Goal: Contribute content

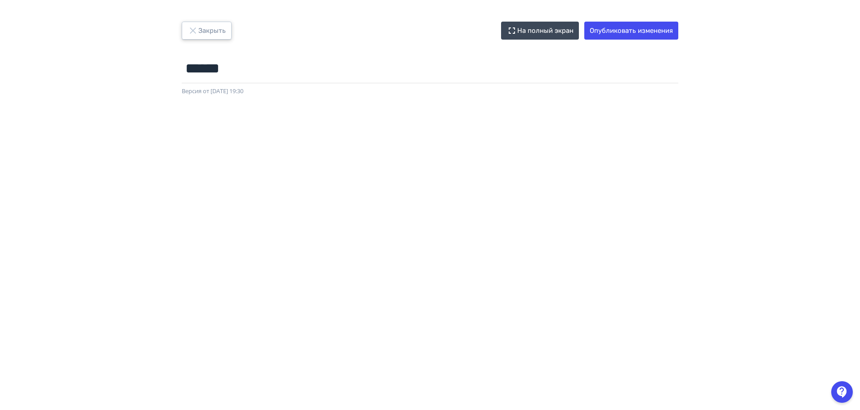
click at [187, 28] on button "Закрыть" at bounding box center [207, 31] width 50 height 18
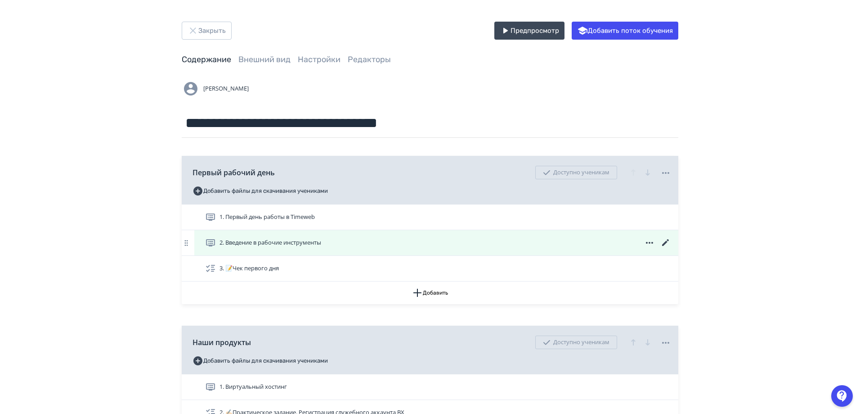
click at [619, 242] on div "2. Введение в рабочие инструменты" at bounding box center [438, 242] width 466 height 11
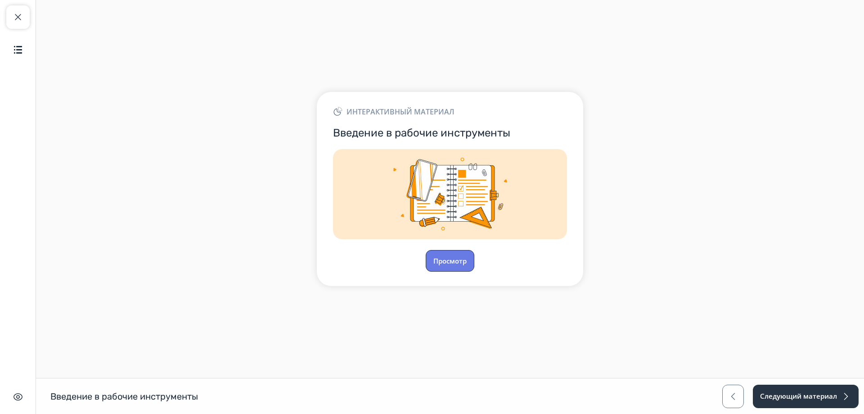
click at [442, 263] on button "Просмотр" at bounding box center [450, 261] width 49 height 22
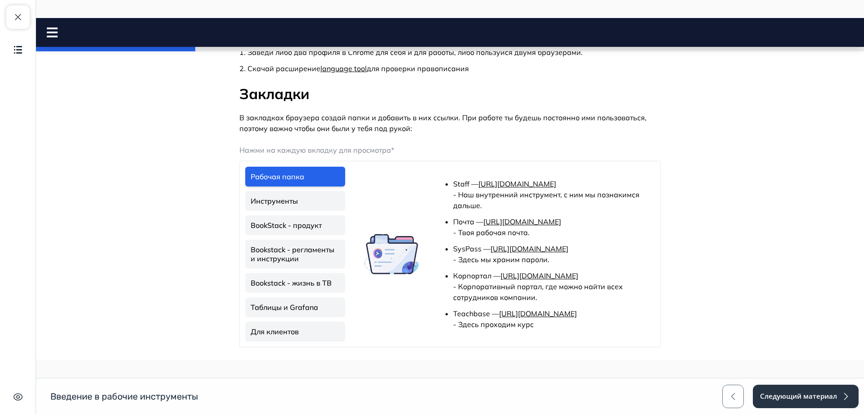
scroll to position [315, 0]
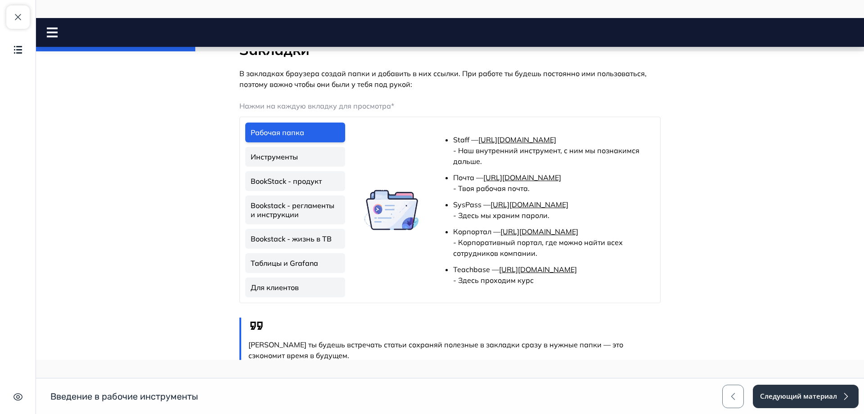
click at [302, 153] on link "Инструменты" at bounding box center [295, 157] width 100 height 20
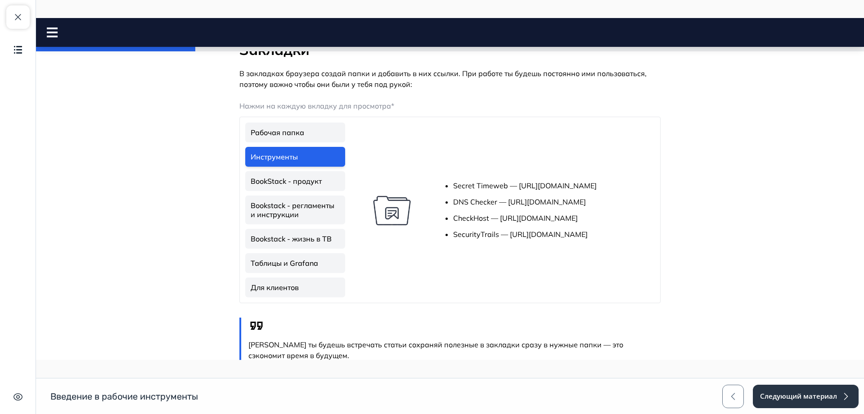
click at [303, 179] on link "BookStack - продукт" at bounding box center [295, 181] width 100 height 20
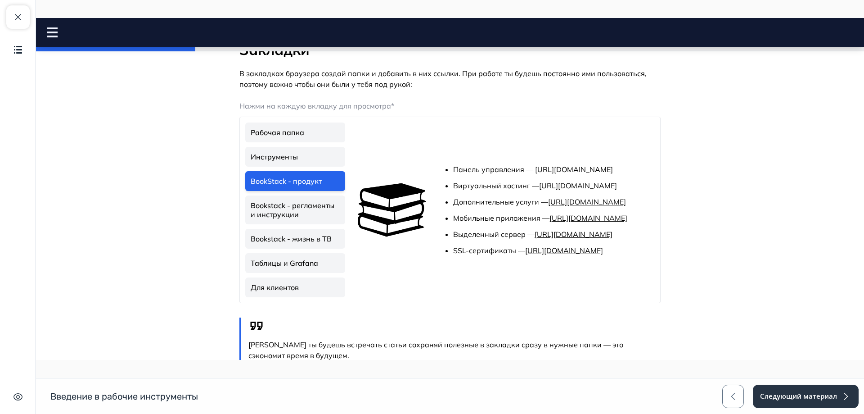
click at [304, 206] on link "Bookstack - регламенты и инструкции" at bounding box center [295, 209] width 100 height 29
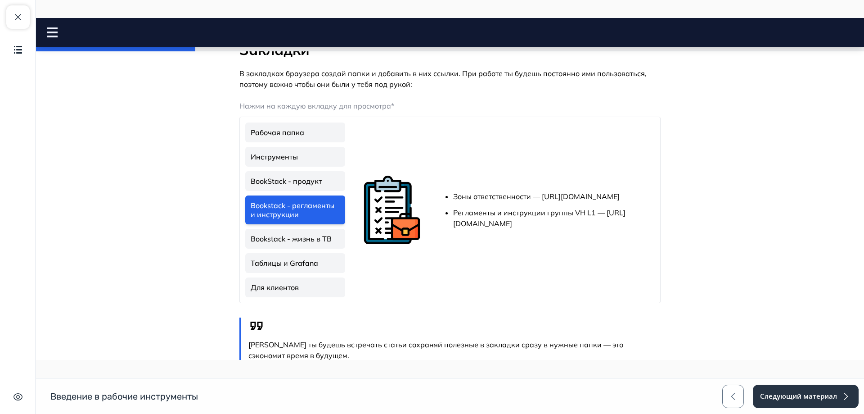
click at [302, 238] on link "Bookstack - жизнь в ТВ" at bounding box center [295, 239] width 100 height 20
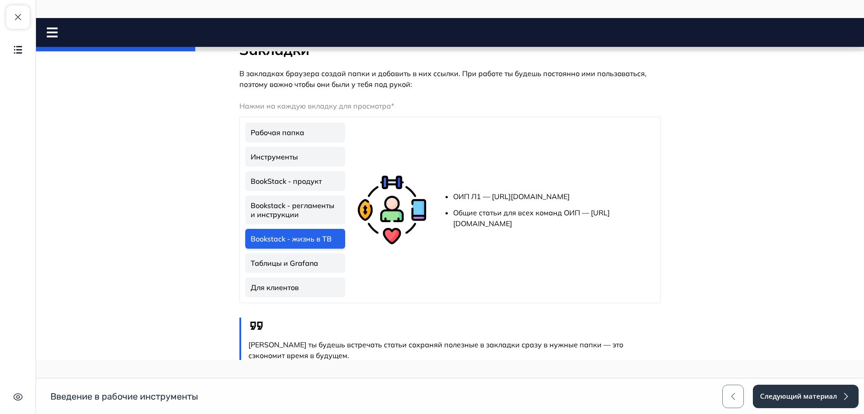
click at [303, 264] on link "Таблицы и Grafana" at bounding box center [295, 263] width 100 height 20
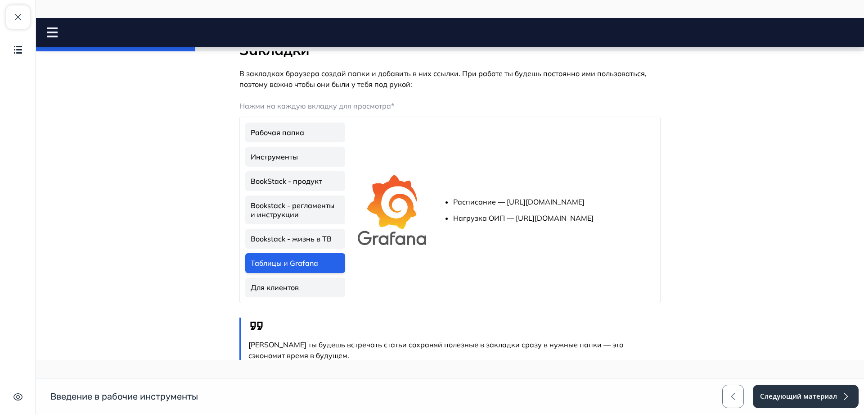
click at [305, 281] on link "Для клиентов" at bounding box center [295, 287] width 100 height 20
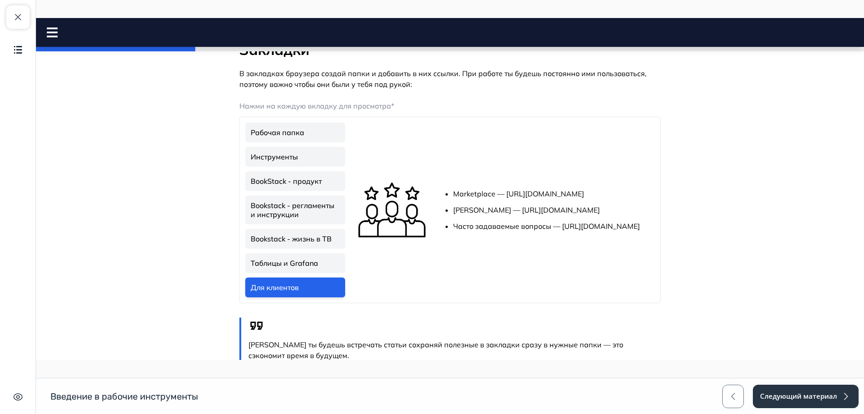
click at [301, 255] on link "Таблицы и Grafana" at bounding box center [295, 263] width 100 height 20
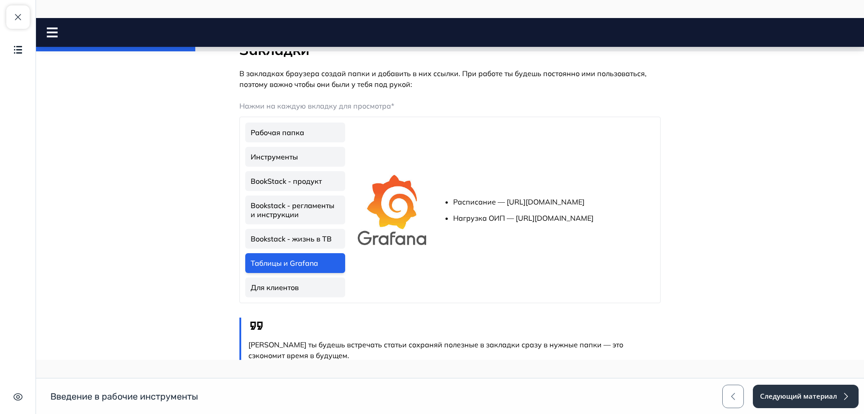
click at [301, 133] on link "Рабочая папка" at bounding box center [295, 132] width 100 height 20
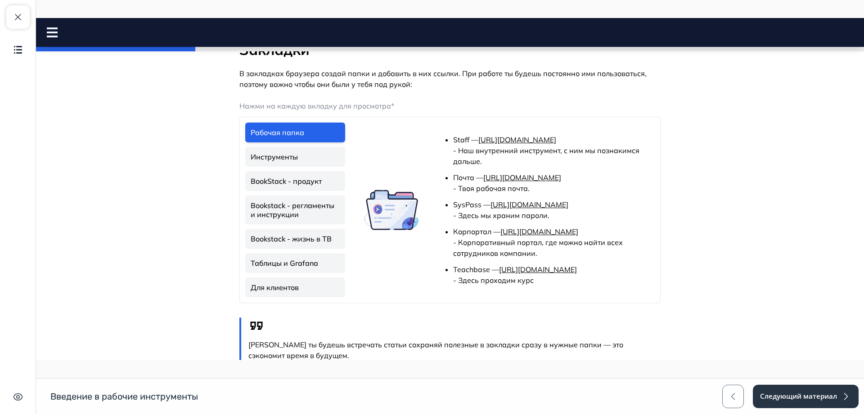
click at [278, 157] on link "Инструменты" at bounding box center [295, 157] width 100 height 20
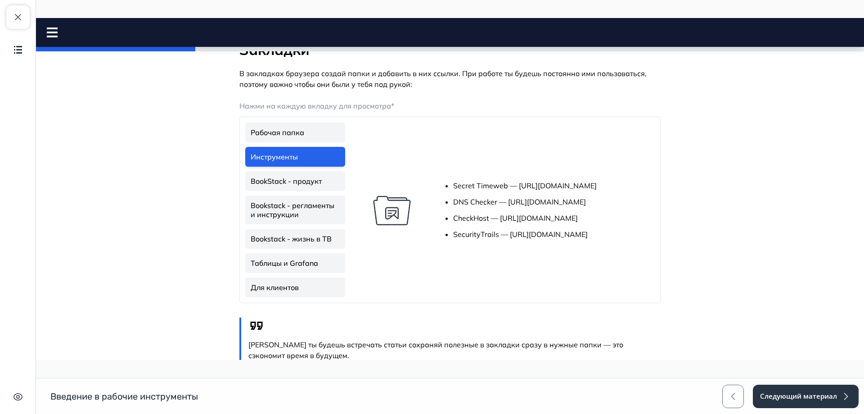
click at [295, 178] on link "BookStack - продукт" at bounding box center [295, 181] width 100 height 20
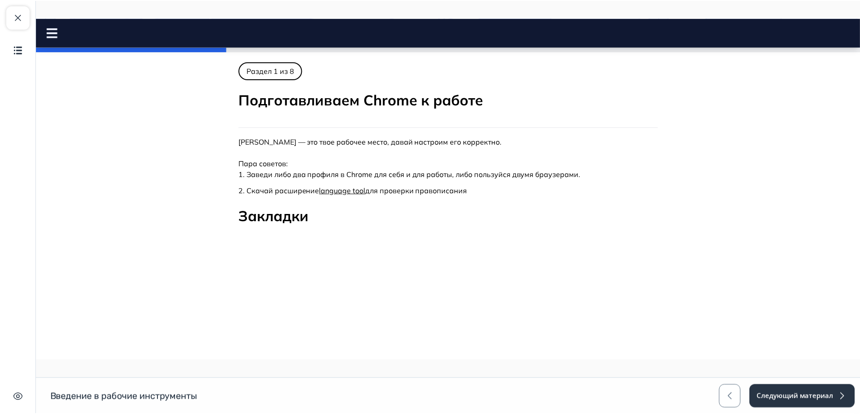
scroll to position [0, 0]
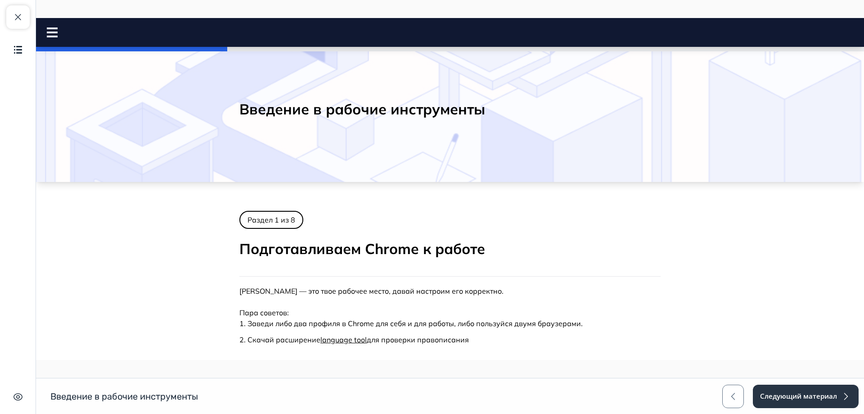
click at [4, 11] on div "Закрыть курс Содержание Скрыть интерфейс" at bounding box center [18, 207] width 36 height 414
click at [10, 13] on button "Закрыть курс" at bounding box center [17, 16] width 23 height 23
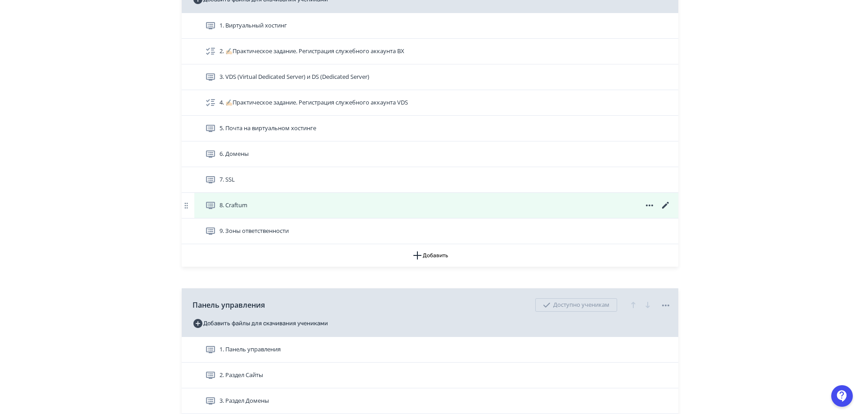
scroll to position [360, 0]
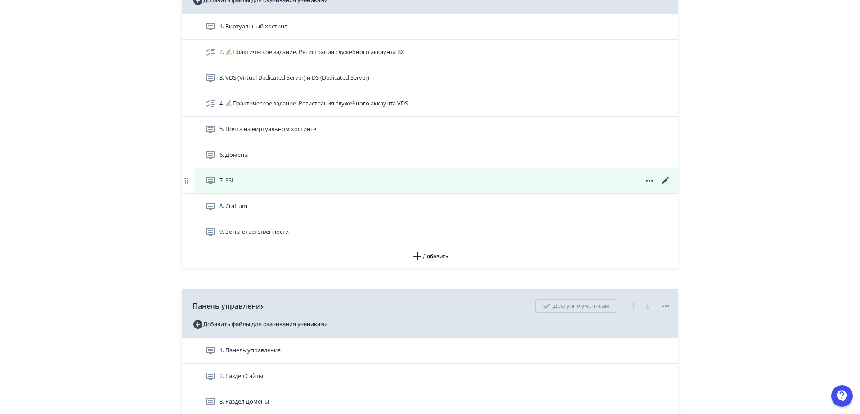
click at [247, 189] on div "7. SSL" at bounding box center [436, 180] width 484 height 25
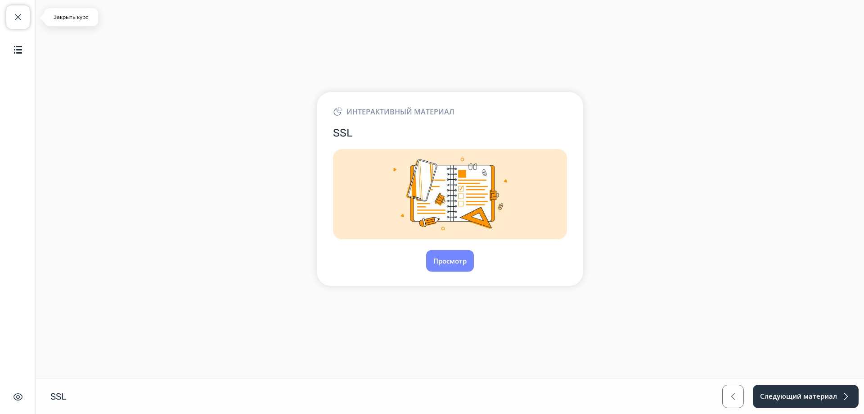
click at [16, 23] on button "Закрыть курс" at bounding box center [17, 16] width 23 height 23
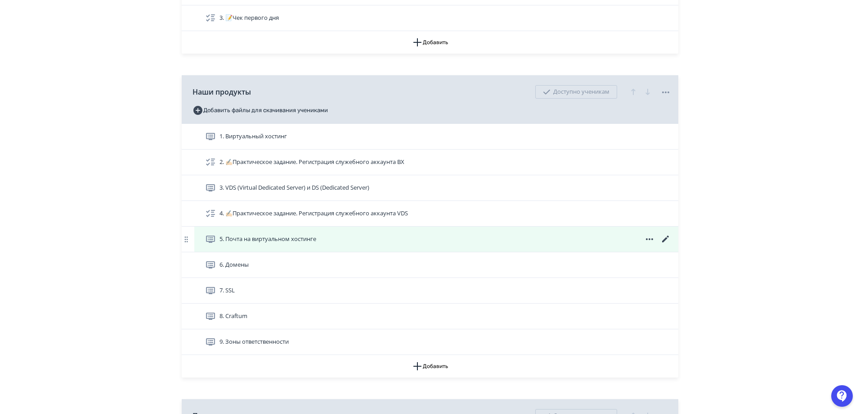
scroll to position [270, 0]
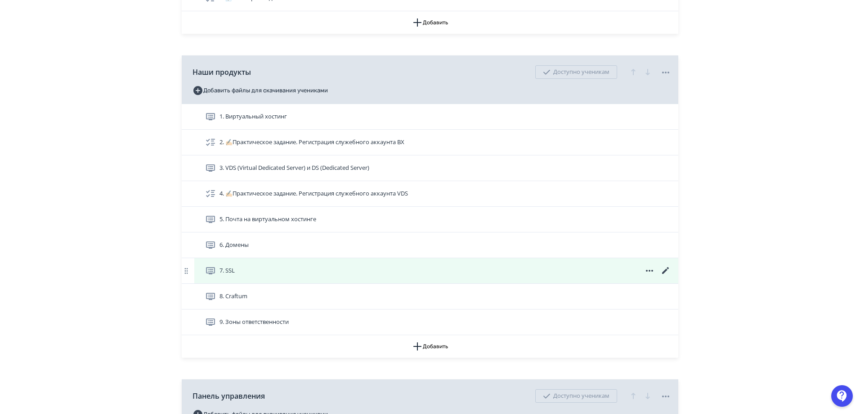
click at [665, 268] on icon at bounding box center [666, 270] width 11 height 11
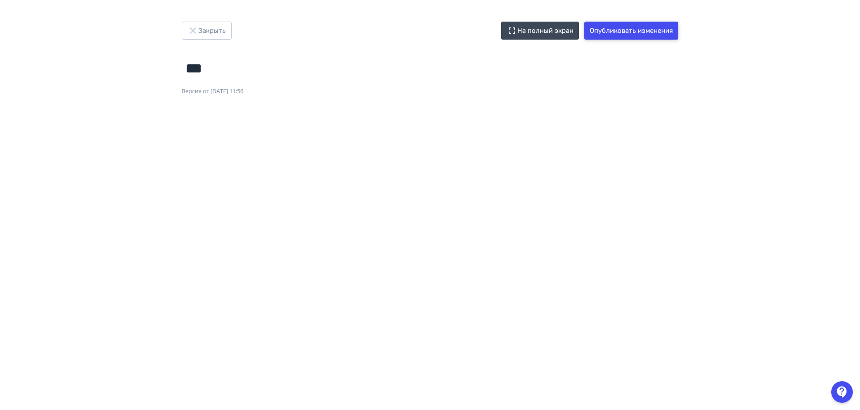
click at [621, 33] on button "Опубликовать изменения" at bounding box center [632, 31] width 94 height 18
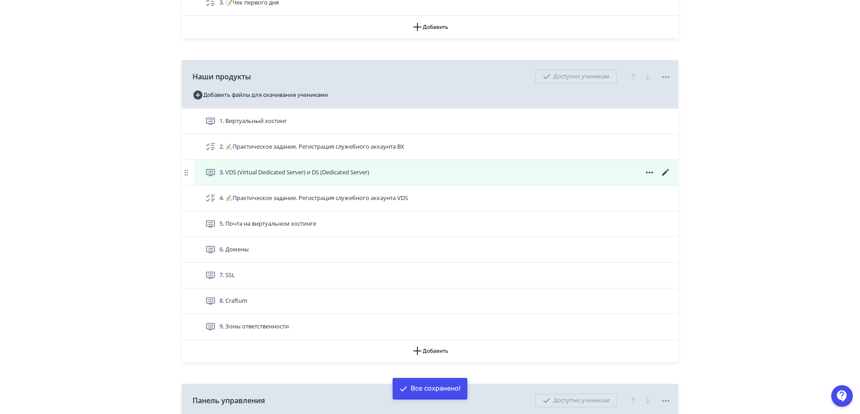
scroll to position [360, 0]
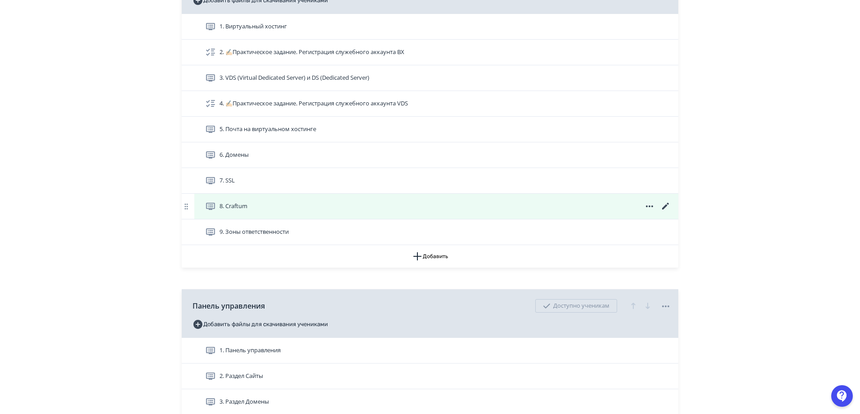
click at [667, 202] on icon at bounding box center [666, 206] width 11 height 11
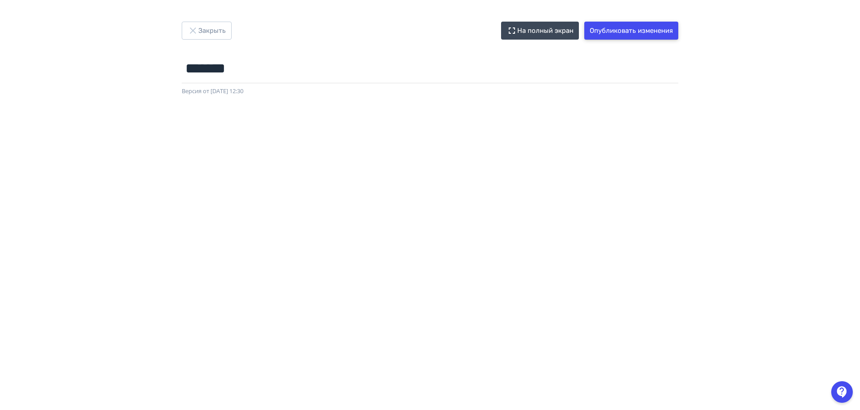
click at [638, 32] on button "Опубликовать изменения" at bounding box center [632, 31] width 94 height 18
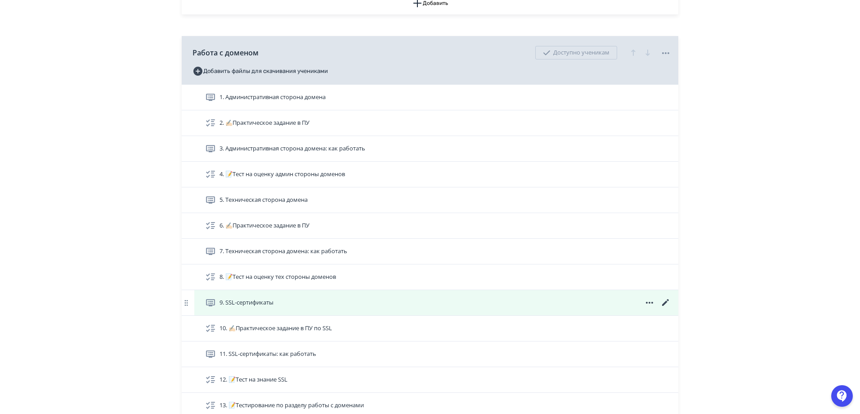
scroll to position [1080, 0]
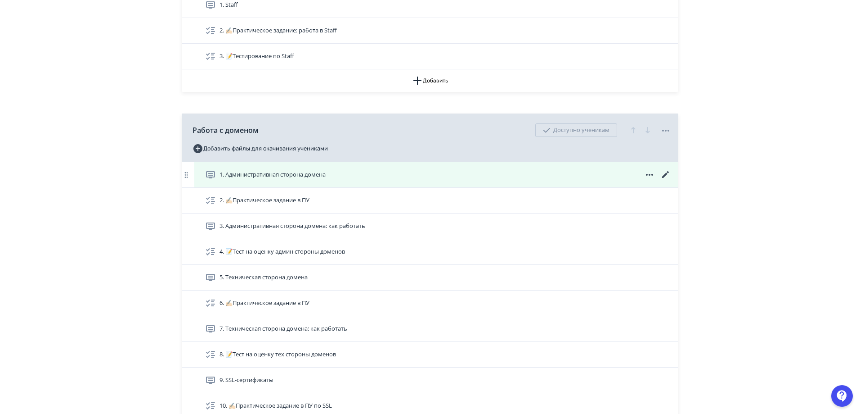
click at [665, 172] on icon at bounding box center [666, 174] width 11 height 11
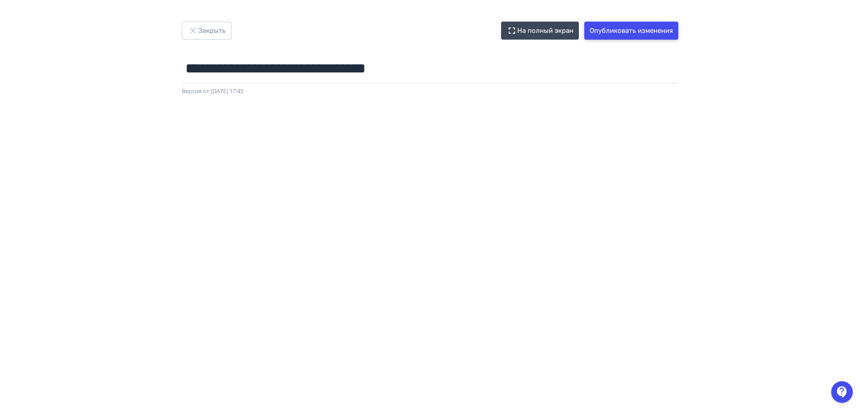
click at [640, 30] on button "Опубликовать изменения" at bounding box center [632, 31] width 94 height 18
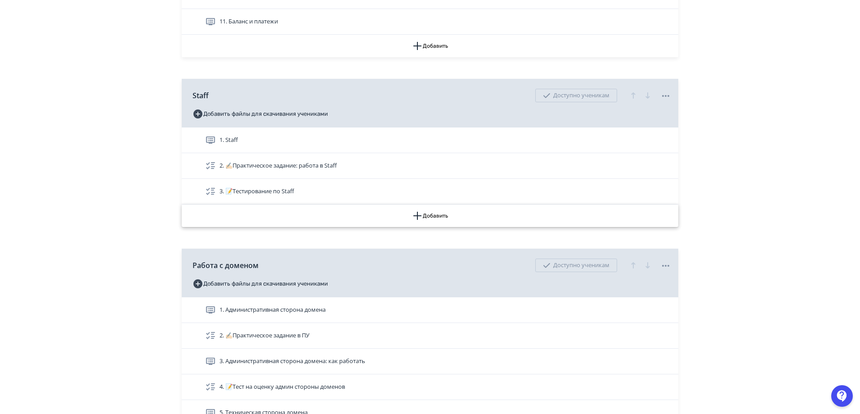
scroll to position [1035, 0]
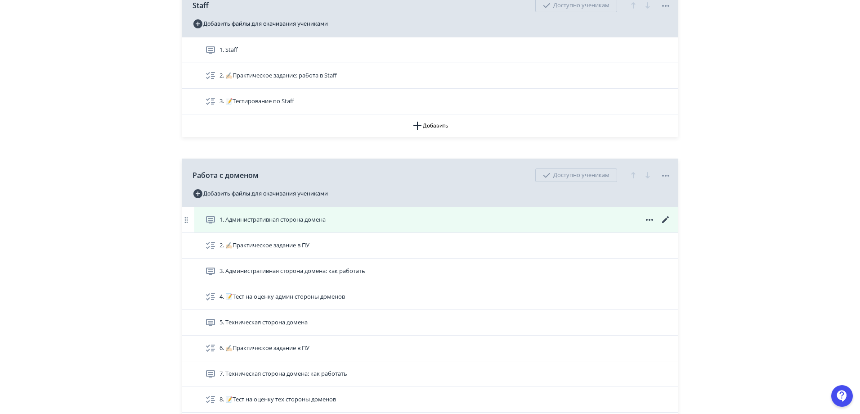
click at [668, 218] on icon at bounding box center [666, 219] width 11 height 11
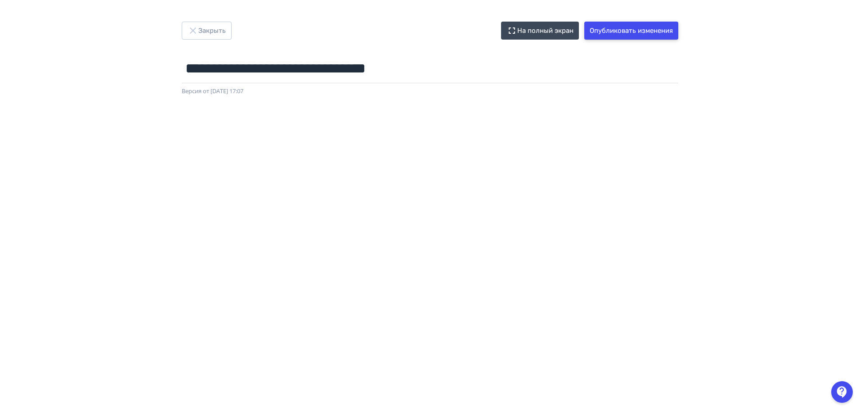
click at [655, 34] on button "Опубликовать изменения" at bounding box center [632, 31] width 94 height 18
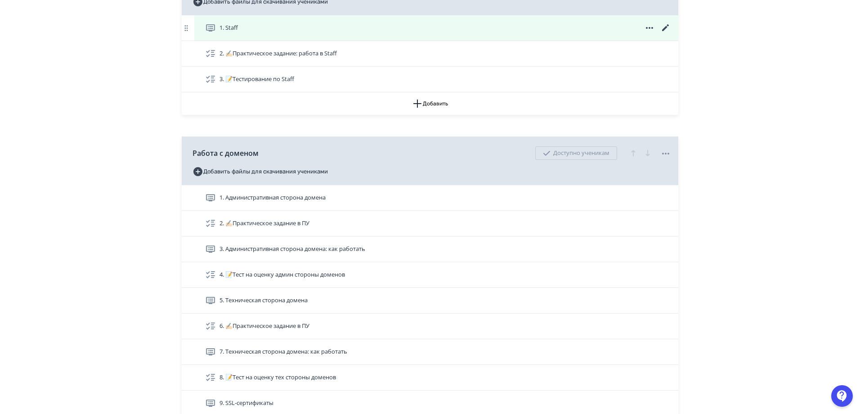
scroll to position [1170, 0]
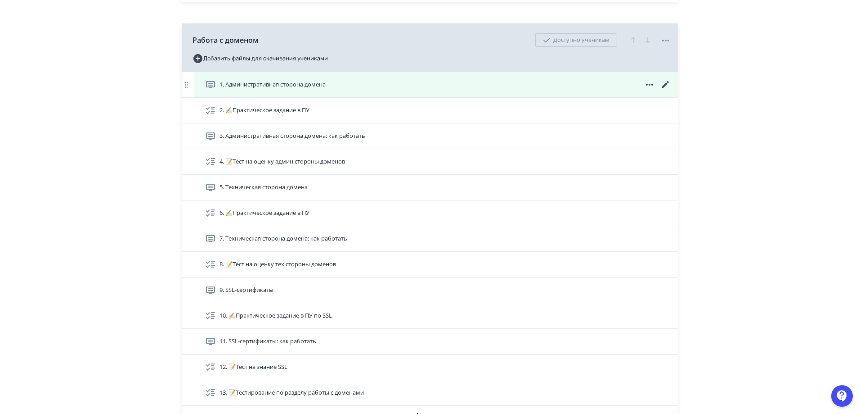
click at [664, 82] on icon at bounding box center [666, 84] width 11 height 11
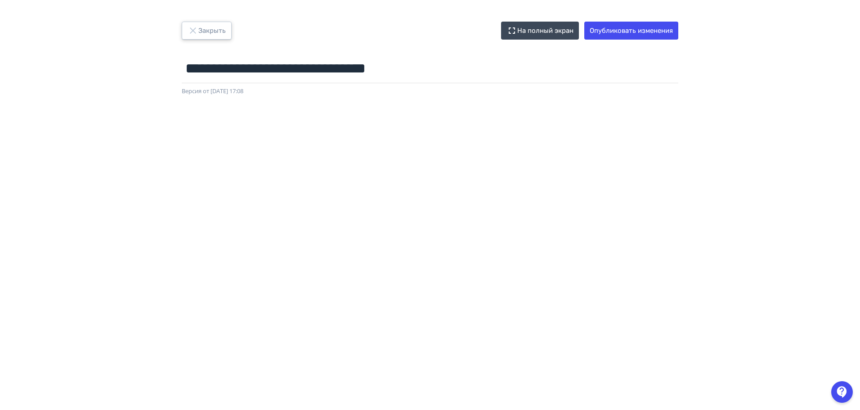
click at [195, 34] on icon "button" at bounding box center [193, 30] width 11 height 11
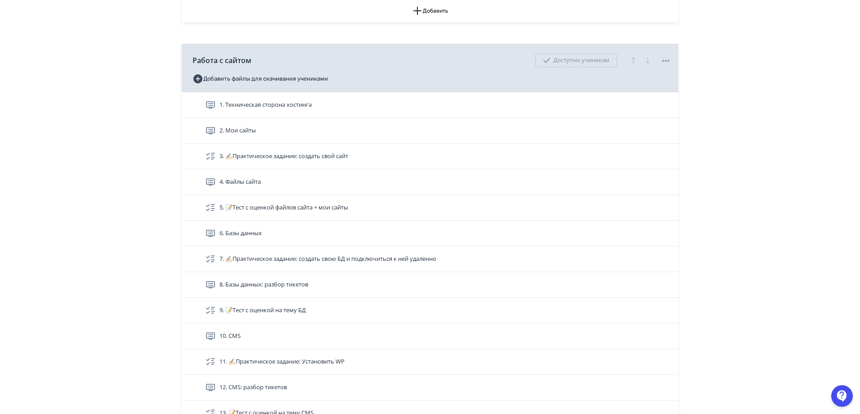
scroll to position [1755, 0]
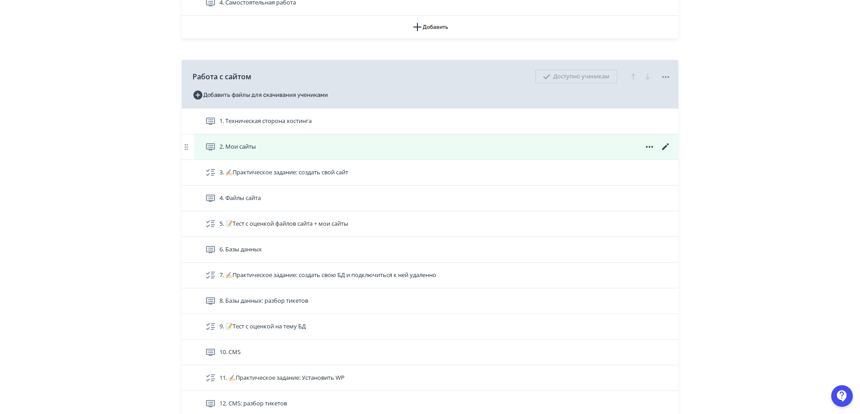
click at [665, 144] on icon at bounding box center [666, 146] width 11 height 11
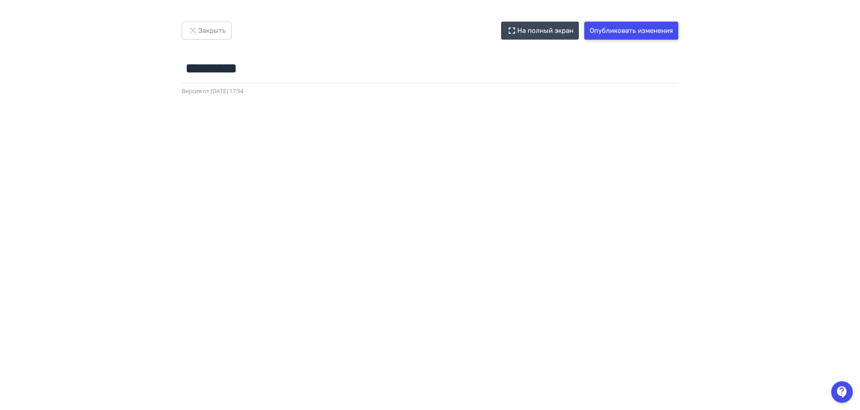
click at [626, 33] on button "Опубликовать изменения" at bounding box center [632, 31] width 94 height 18
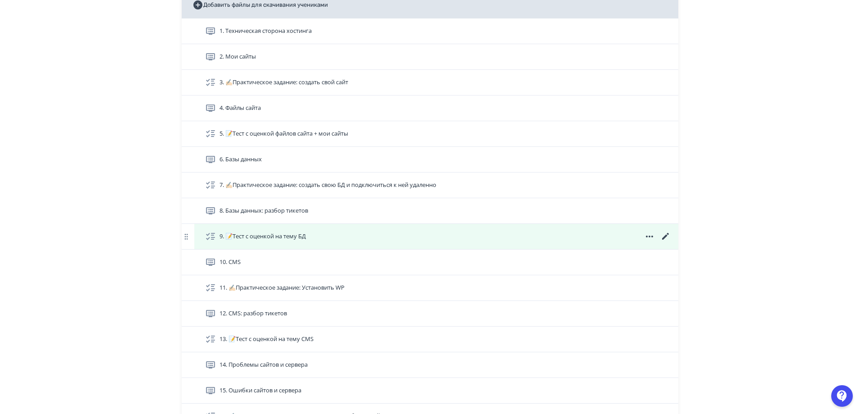
scroll to position [1935, 0]
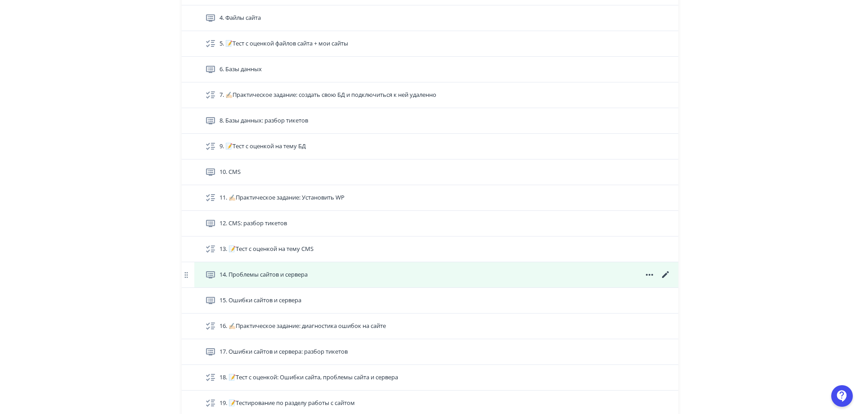
click at [666, 276] on icon at bounding box center [666, 274] width 11 height 11
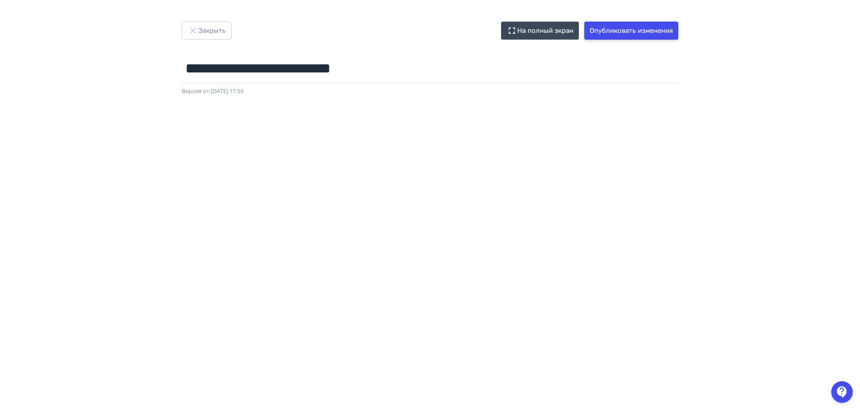
click at [639, 31] on button "Опубликовать изменения" at bounding box center [632, 31] width 94 height 18
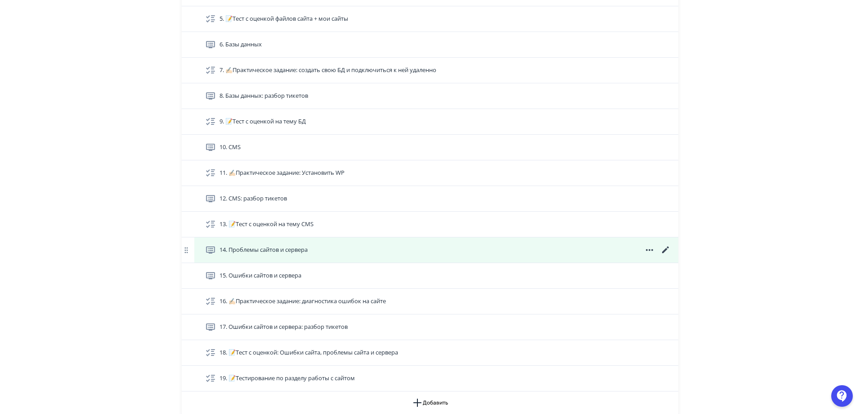
scroll to position [1980, 0]
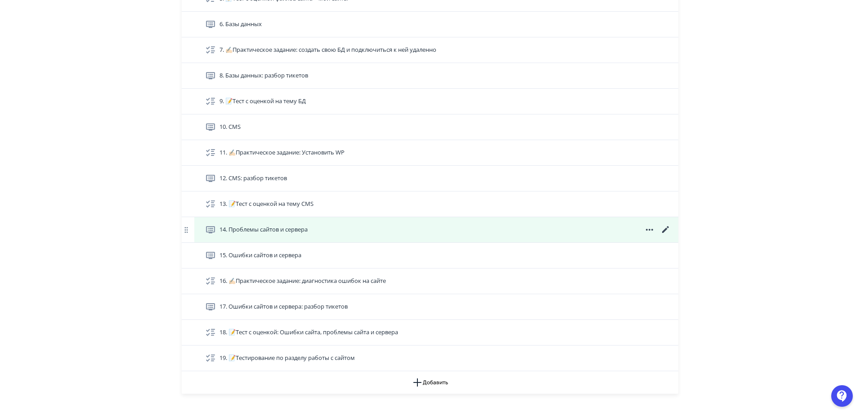
click at [667, 228] on icon at bounding box center [666, 229] width 11 height 11
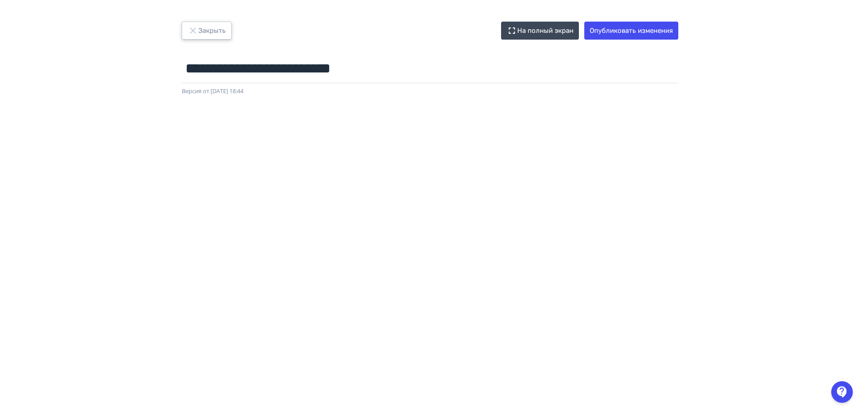
click at [195, 27] on icon "button" at bounding box center [193, 30] width 11 height 11
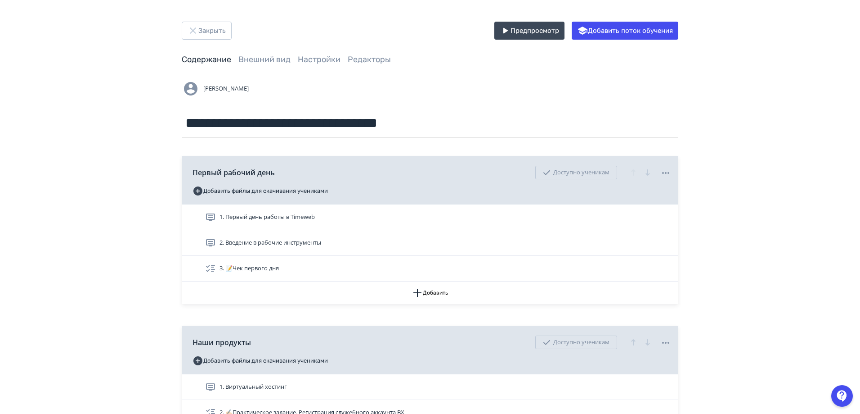
drag, startPoint x: 71, startPoint y: 194, endPoint x: 129, endPoint y: 192, distance: 57.6
